Goal: Task Accomplishment & Management: Use online tool/utility

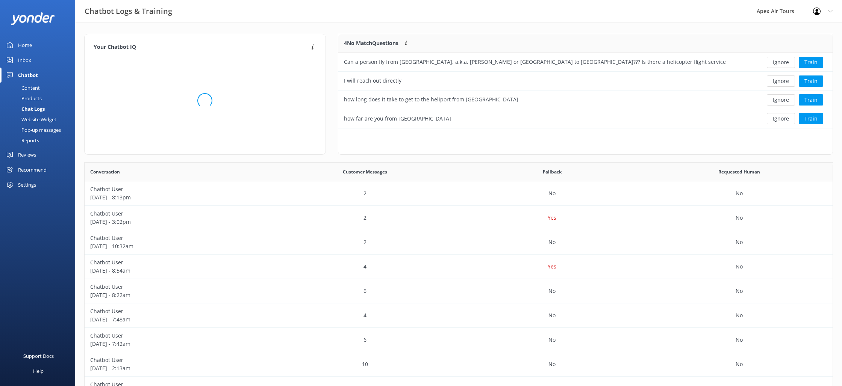
scroll to position [94, 494]
click at [294, 29] on div "Your Chatbot IQ Your Chatbot IQ is the percentage of trained FAQs against untra…" at bounding box center [458, 245] width 767 height 445
